Goal: Transaction & Acquisition: Register for event/course

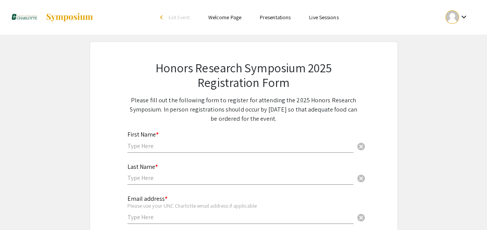
click at [138, 145] on input "text" at bounding box center [240, 146] width 226 height 8
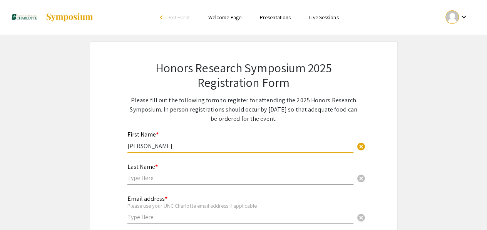
type input "[PERSON_NAME]"
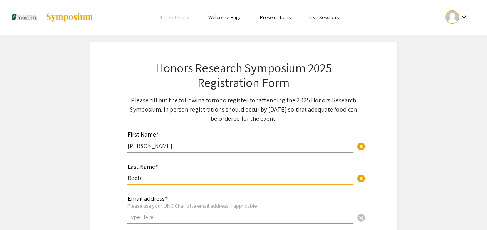
type input "Beete"
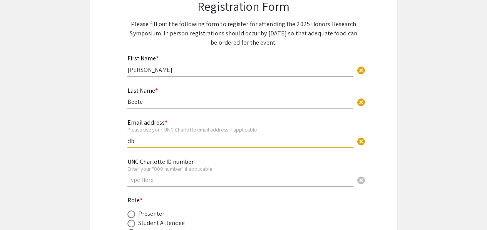
scroll to position [76, 0]
click at [145, 143] on input "db" at bounding box center [240, 141] width 226 height 8
type input "[EMAIL_ADDRESS][DOMAIN_NAME]"
click at [167, 167] on div "Enter your "800 number" if applicable" at bounding box center [240, 168] width 226 height 7
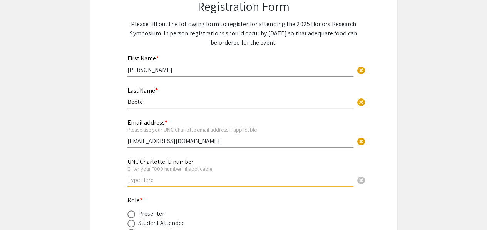
click at [162, 180] on input "text" at bounding box center [240, 180] width 226 height 8
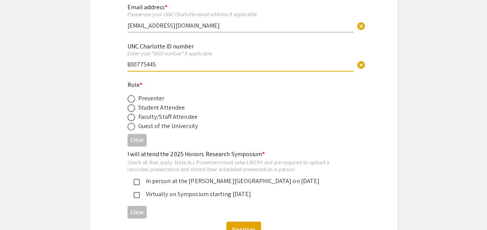
scroll to position [192, 0]
type input "800775445"
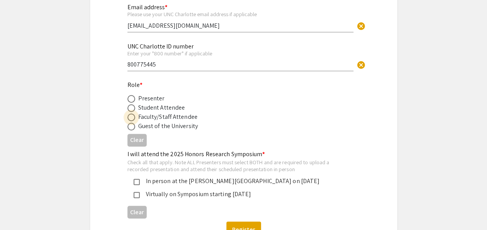
click at [132, 119] on span at bounding box center [131, 118] width 8 height 8
click at [132, 119] on input "radio" at bounding box center [131, 118] width 8 height 8
radio input "true"
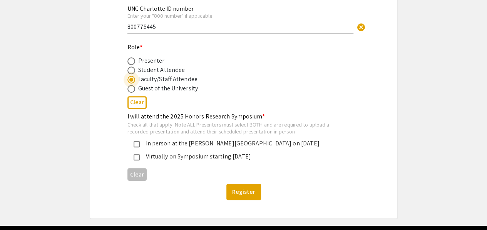
scroll to position [230, 0]
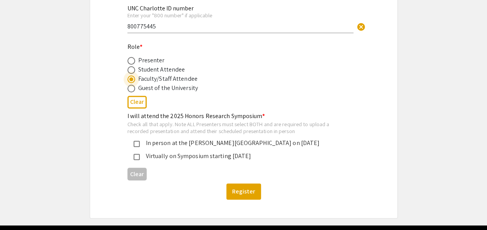
click at [134, 145] on mat-pseudo-checkbox at bounding box center [137, 144] width 6 height 6
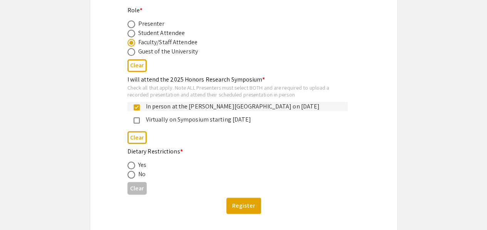
scroll to position [306, 0]
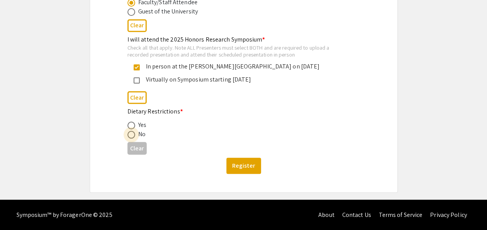
click at [132, 134] on span at bounding box center [131, 135] width 8 height 8
click at [132, 134] on input "radio" at bounding box center [131, 135] width 8 height 8
radio input "true"
click at [239, 166] on button "Register" at bounding box center [243, 166] width 35 height 16
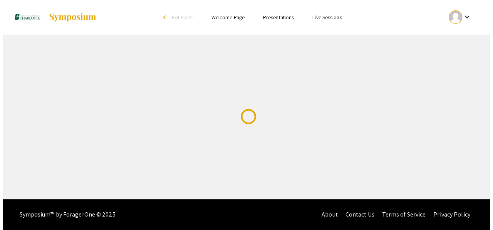
scroll to position [0, 0]
